Goal: Transaction & Acquisition: Download file/media

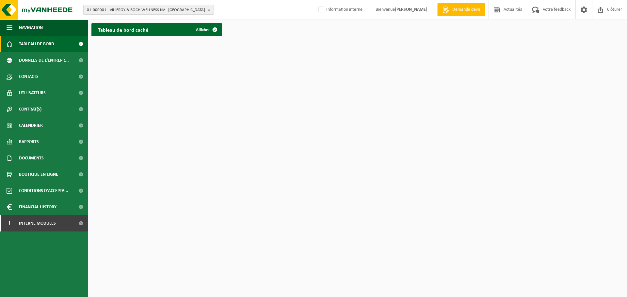
click at [129, 10] on span "01-000001 - VILLEROY & BOCH WELLNESS NV - ROESELARE" at bounding box center [146, 10] width 118 height 10
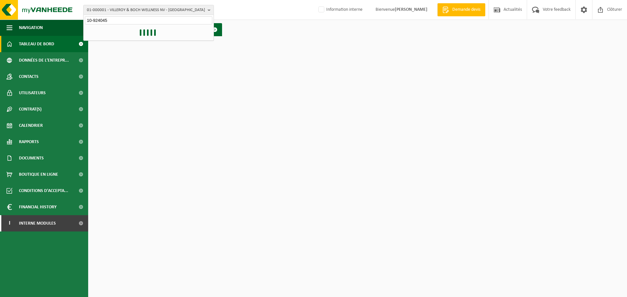
type input "10-924045"
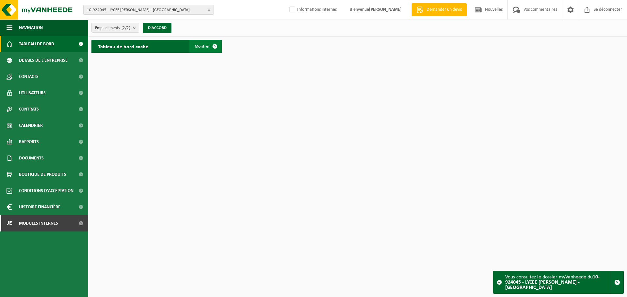
click at [212, 45] on span at bounding box center [214, 46] width 13 height 13
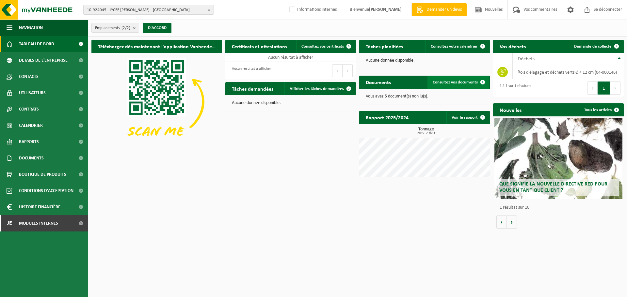
click at [479, 82] on span at bounding box center [482, 82] width 13 height 13
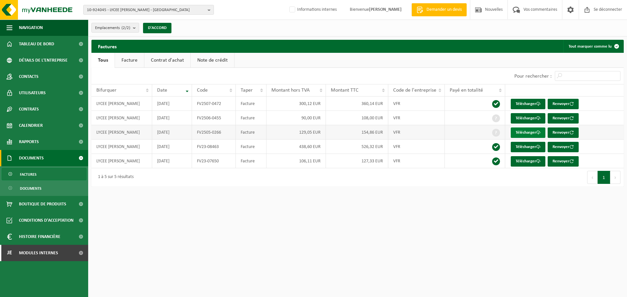
click at [520, 132] on font "Télécharger" at bounding box center [526, 133] width 21 height 4
click at [515, 115] on link "Télécharger" at bounding box center [528, 118] width 35 height 10
click at [410, 235] on html "10-924045 - LYCEE [PERSON_NAME] - [GEOGRAPHIC_DATA] 10-924045 - LYCEE [PERSON_N…" at bounding box center [313, 148] width 627 height 297
click at [165, 8] on span "10-924045 - LYCEE [PERSON_NAME] - [GEOGRAPHIC_DATA]" at bounding box center [146, 10] width 118 height 10
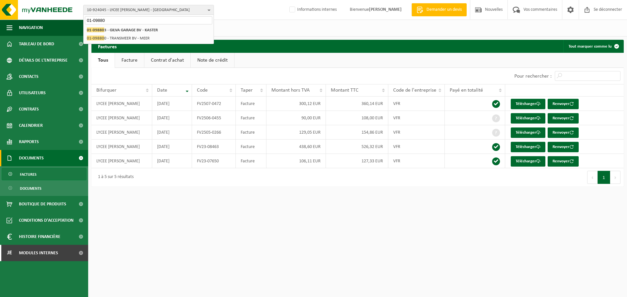
type input "01-09880"
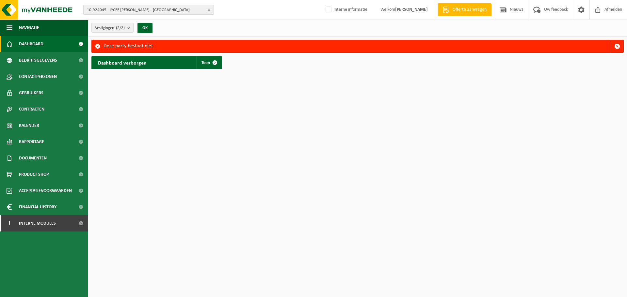
click at [129, 11] on span "10-924045 - LYCEE AIME CESAIRE - LILLE" at bounding box center [146, 10] width 118 height 10
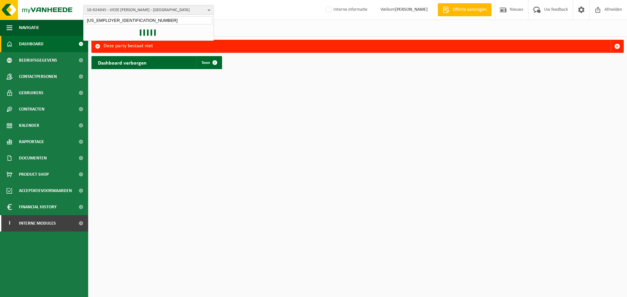
type input "01-0988880"
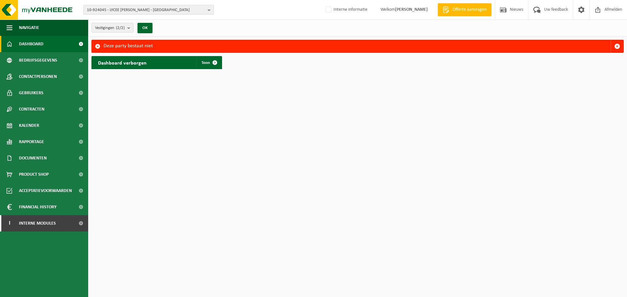
click at [127, 8] on span "10-924045 - LYCEE AIME CESAIRE - LILLE" at bounding box center [146, 10] width 118 height 10
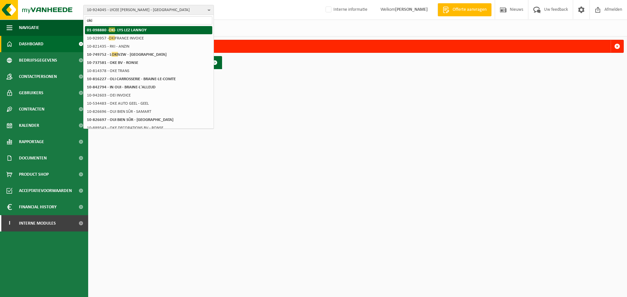
type input "oki"
click at [129, 31] on strong "01-098880 - OKI - LYS LEZ LANNOY" at bounding box center [117, 29] width 60 height 5
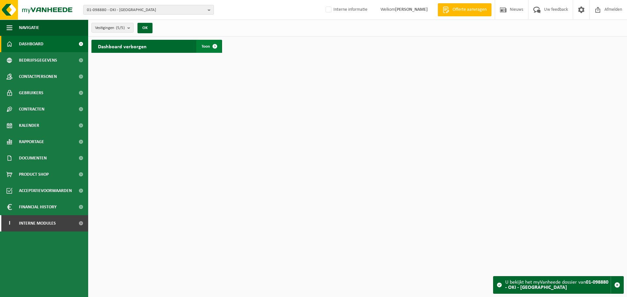
click at [214, 47] on span at bounding box center [214, 46] width 13 height 13
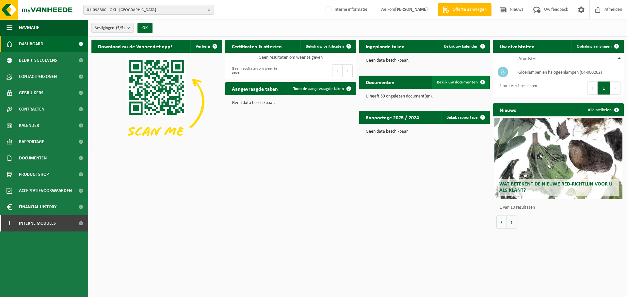
click at [461, 81] on span "Bekijk uw documenten" at bounding box center [457, 82] width 41 height 4
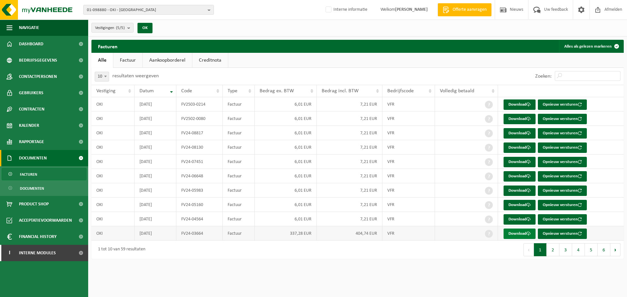
click at [520, 233] on link "Download" at bounding box center [520, 234] width 32 height 10
click at [517, 220] on link "Download" at bounding box center [520, 220] width 32 height 10
click at [511, 203] on link "Download" at bounding box center [520, 205] width 32 height 10
click at [508, 190] on link "Download" at bounding box center [520, 191] width 32 height 10
click at [516, 174] on link "Download" at bounding box center [520, 176] width 32 height 10
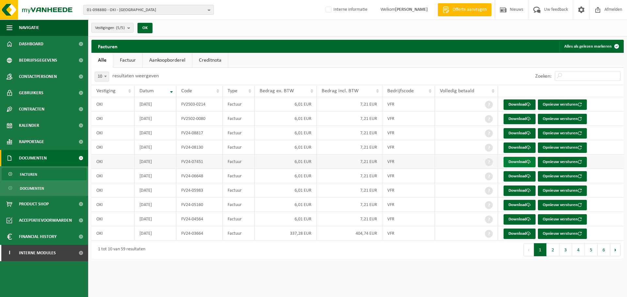
click at [521, 161] on link "Download" at bounding box center [520, 162] width 32 height 10
click at [520, 148] on link "Download" at bounding box center [520, 148] width 32 height 10
click at [519, 136] on link "Download" at bounding box center [520, 133] width 32 height 10
click at [611, 140] on td "Download Opnieuw versturen" at bounding box center [561, 147] width 126 height 14
click at [514, 117] on link "Download" at bounding box center [520, 119] width 32 height 10
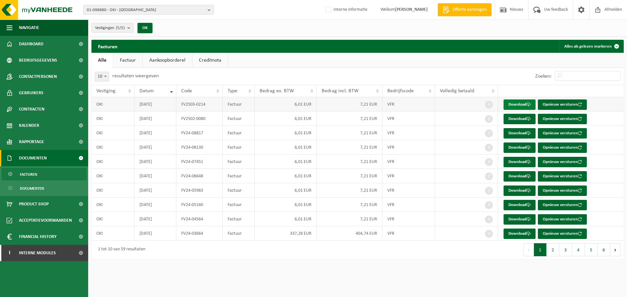
click at [517, 104] on link "Download" at bounding box center [520, 105] width 32 height 10
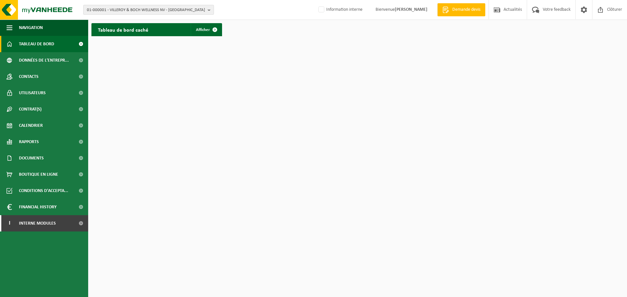
click at [129, 8] on span "01-000001 - VILLEROY & BOCH WELLNESS NV - [GEOGRAPHIC_DATA]" at bounding box center [146, 10] width 118 height 10
type input "10-982863"
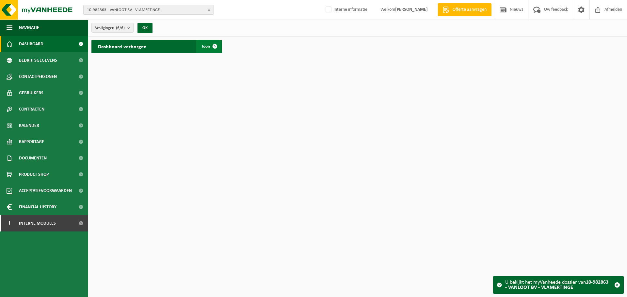
click at [211, 45] on span at bounding box center [214, 46] width 13 height 13
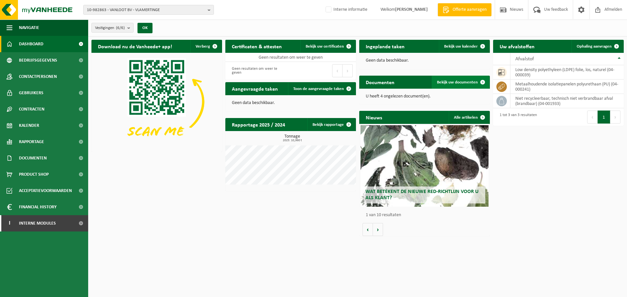
click at [461, 81] on span "Bekijk uw documenten" at bounding box center [457, 82] width 41 height 4
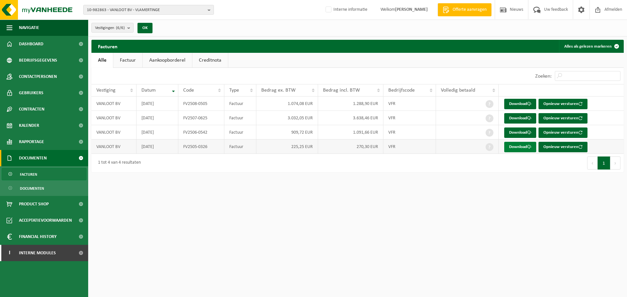
click at [518, 146] on link "Download" at bounding box center [520, 147] width 32 height 10
click at [520, 132] on link "Download" at bounding box center [520, 133] width 32 height 10
click at [138, 11] on span "10-982863 - VANLOOT BV - VLAMERTINGE" at bounding box center [146, 10] width 118 height 10
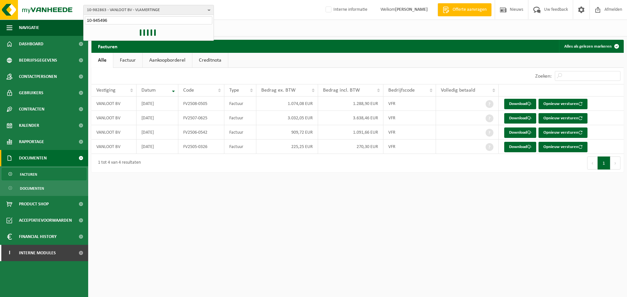
type input "10-945496"
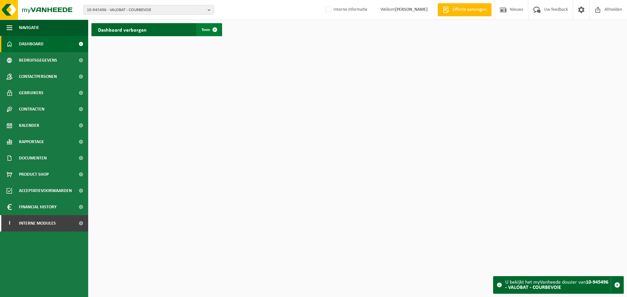
click at [216, 27] on span at bounding box center [214, 29] width 13 height 13
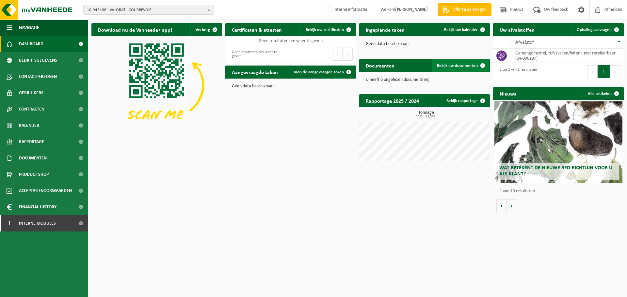
click at [463, 66] on span "Bekijk uw documenten" at bounding box center [457, 66] width 41 height 4
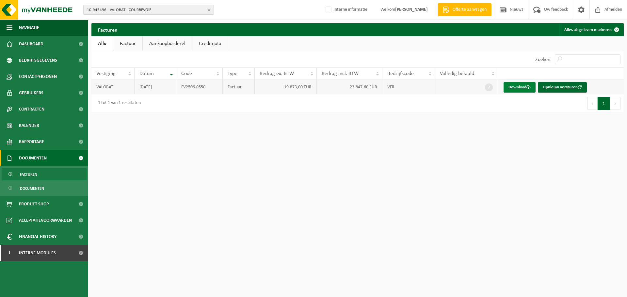
click at [509, 89] on link "Download" at bounding box center [520, 87] width 32 height 10
click at [117, 9] on span "10-945496 - VALOBAT - COURBEVOIE" at bounding box center [146, 10] width 118 height 10
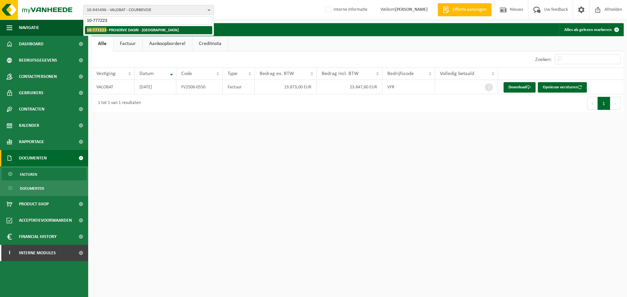
type input "10-777223"
click at [122, 32] on strong "10-777223 - PROSERVE DASRI - PARIS 12EME ARRONDISSEMENT" at bounding box center [133, 29] width 92 height 5
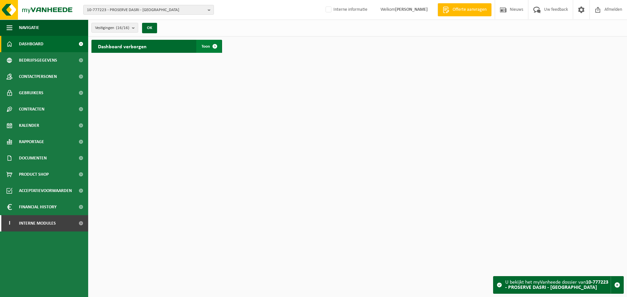
click at [214, 45] on span at bounding box center [214, 46] width 13 height 13
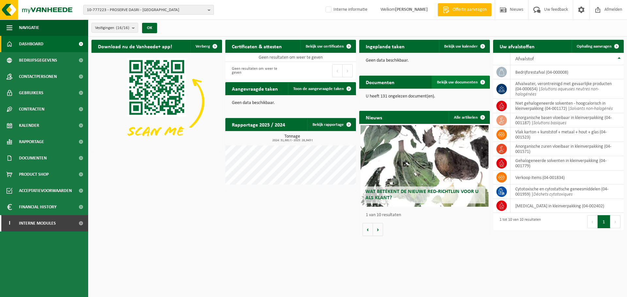
click at [466, 78] on link "Bekijk uw documenten" at bounding box center [460, 82] width 57 height 13
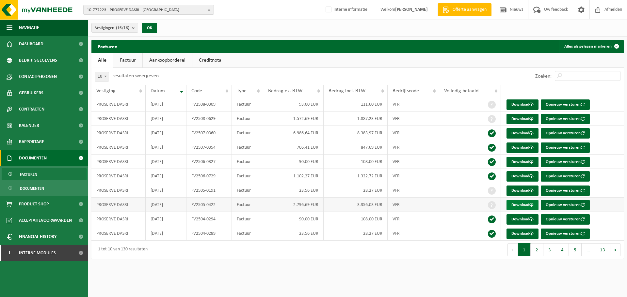
click at [516, 205] on link "Download" at bounding box center [522, 205] width 32 height 10
click at [515, 190] on link "Download" at bounding box center [522, 191] width 32 height 10
click at [100, 6] on span "10-777223 - PROSERVE DASRI - [GEOGRAPHIC_DATA]" at bounding box center [146, 10] width 118 height 10
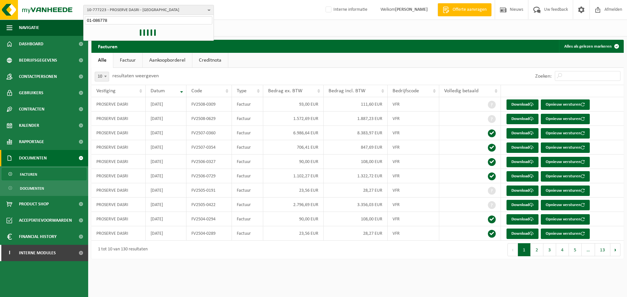
type input "01-086778"
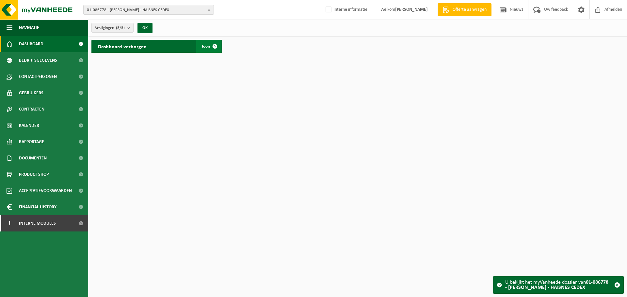
click at [208, 47] on span "Toon" at bounding box center [205, 46] width 8 height 4
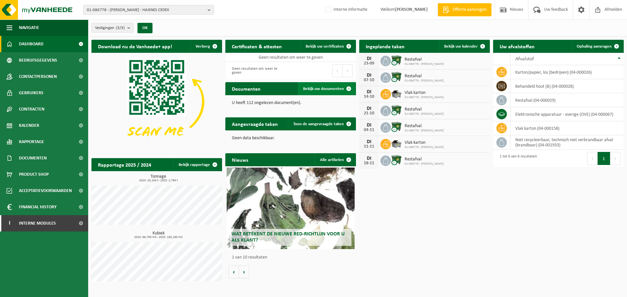
click at [341, 90] on span "Bekijk uw documenten" at bounding box center [323, 89] width 41 height 4
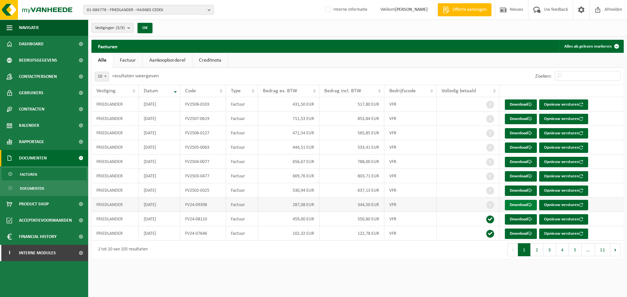
click at [525, 203] on link "Download" at bounding box center [521, 205] width 32 height 10
click at [521, 192] on link "Download" at bounding box center [521, 191] width 32 height 10
click at [521, 176] on link "Download" at bounding box center [521, 176] width 32 height 10
click at [522, 159] on link "Download" at bounding box center [521, 162] width 32 height 10
click at [517, 147] on link "Download" at bounding box center [521, 148] width 32 height 10
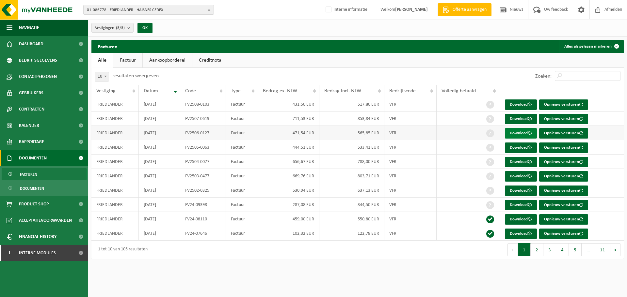
click at [513, 133] on link "Download" at bounding box center [521, 133] width 32 height 10
click at [511, 119] on link "Download" at bounding box center [521, 119] width 32 height 10
click at [513, 100] on link "Download" at bounding box center [521, 105] width 32 height 10
click at [120, 11] on span "01-086778 - FRIEDLANDER - HAISNES CEDEX" at bounding box center [146, 10] width 118 height 10
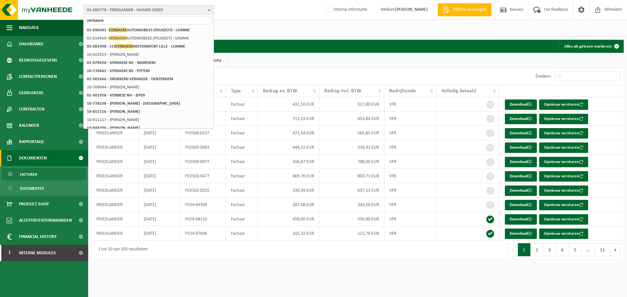
type input "verbaere"
click at [108, 46] on strong "01-081998 - LCI VERBAERE MOTORSPORT LILLE - LOMME" at bounding box center [136, 46] width 98 height 5
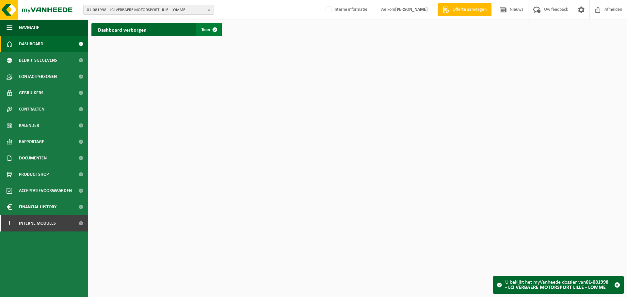
click at [216, 32] on span at bounding box center [214, 29] width 13 height 13
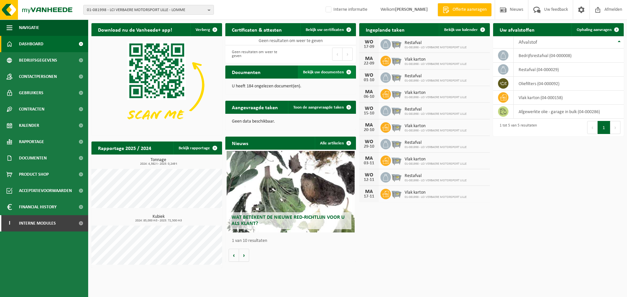
click at [342, 70] on span at bounding box center [348, 72] width 13 height 13
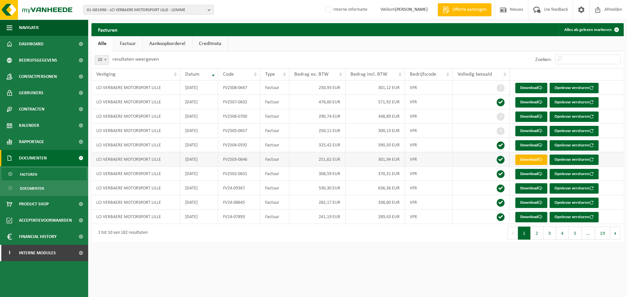
click at [529, 160] on link "Download" at bounding box center [531, 160] width 32 height 10
click at [533, 132] on link "Download" at bounding box center [531, 131] width 32 height 10
click at [127, 6] on span "01-081998 - LCI VERBAERE MOTORSPORT LILLE - LOMME" at bounding box center [146, 10] width 118 height 10
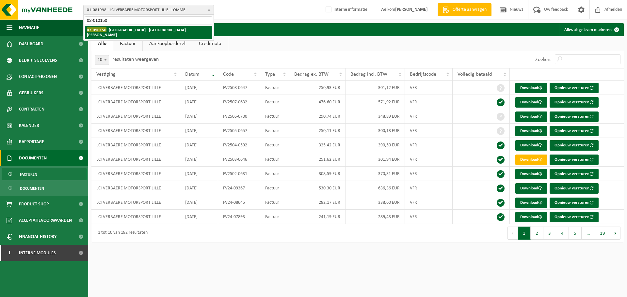
type input "02-010150"
click at [124, 30] on strong "02-010150 - DIOCÈSE DE LILLE - MAISON PAUL VI - LILLE" at bounding box center [136, 32] width 99 height 10
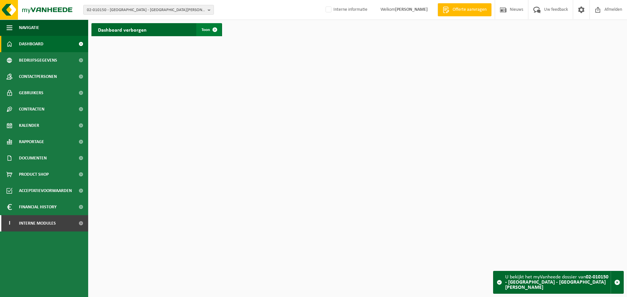
click at [215, 26] on span at bounding box center [214, 29] width 13 height 13
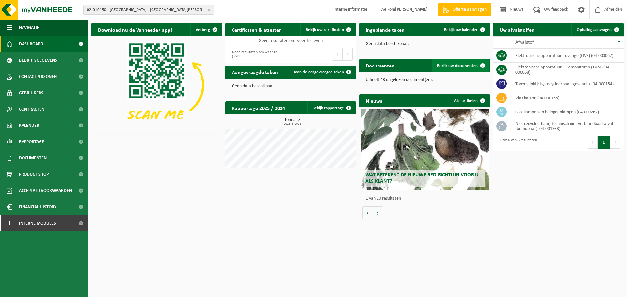
click at [458, 64] on span "Bekijk uw documenten" at bounding box center [457, 66] width 41 height 4
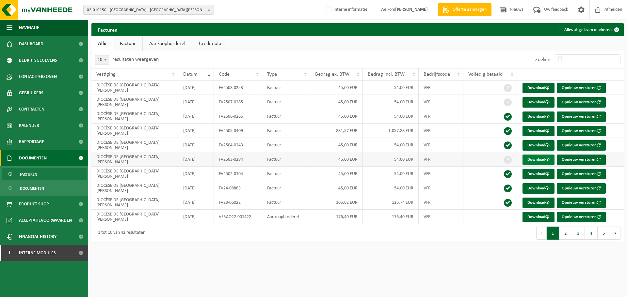
click at [540, 161] on link "Download" at bounding box center [538, 160] width 32 height 10
